Goal: Information Seeking & Learning: Learn about a topic

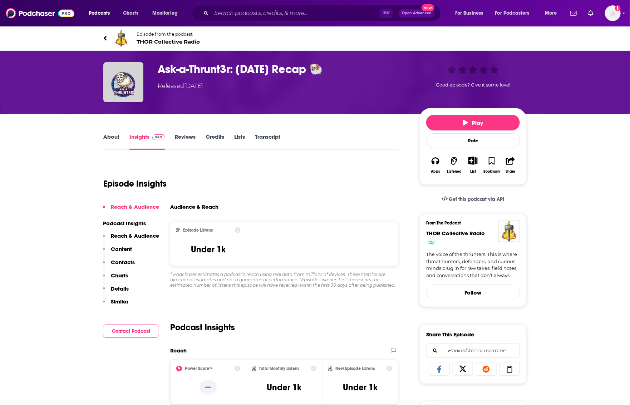
click at [216, 136] on link "Credits" at bounding box center [215, 141] width 19 height 16
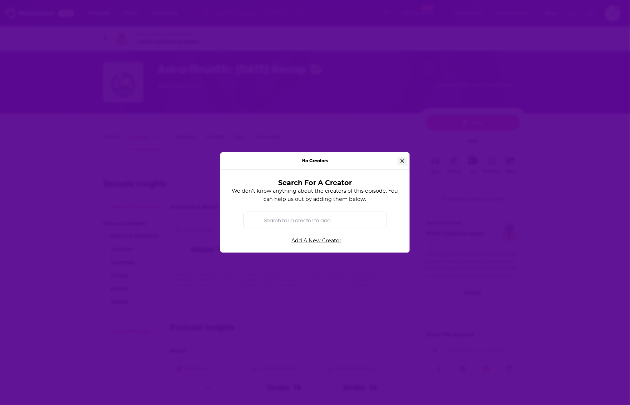
click at [402, 162] on icon "Close" at bounding box center [402, 161] width 4 height 4
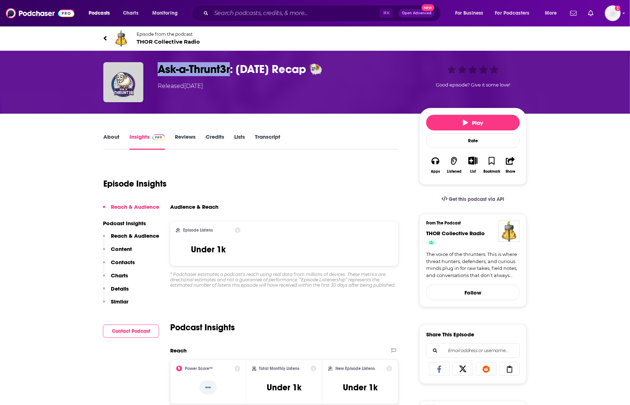
drag, startPoint x: 155, startPoint y: 72, endPoint x: 230, endPoint y: 72, distance: 74.7
click at [230, 72] on div "Ask-a-Thrunt3r: [DATE] Recap 🐏 Released [DATE] Good episode? Give it some love!" at bounding box center [314, 82] width 423 height 40
copy h3 "Ask-a-Thrunt3r"
